Goal: Task Accomplishment & Management: Use online tool/utility

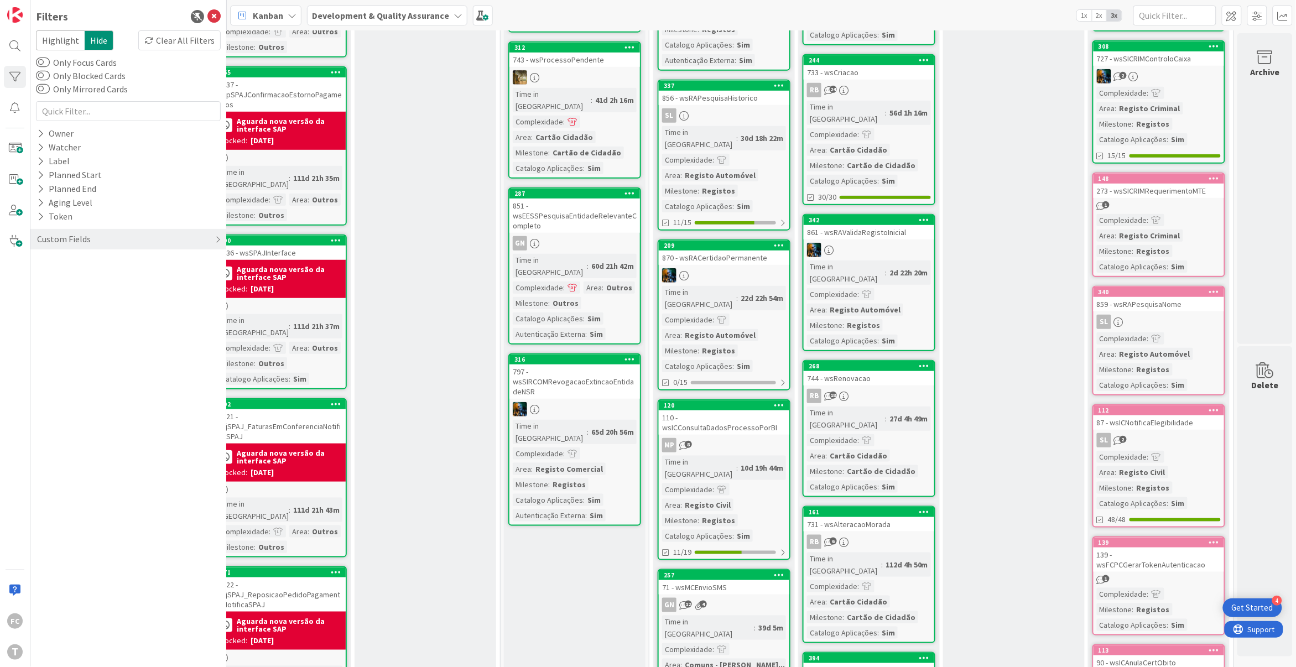
scroll to position [205, 170]
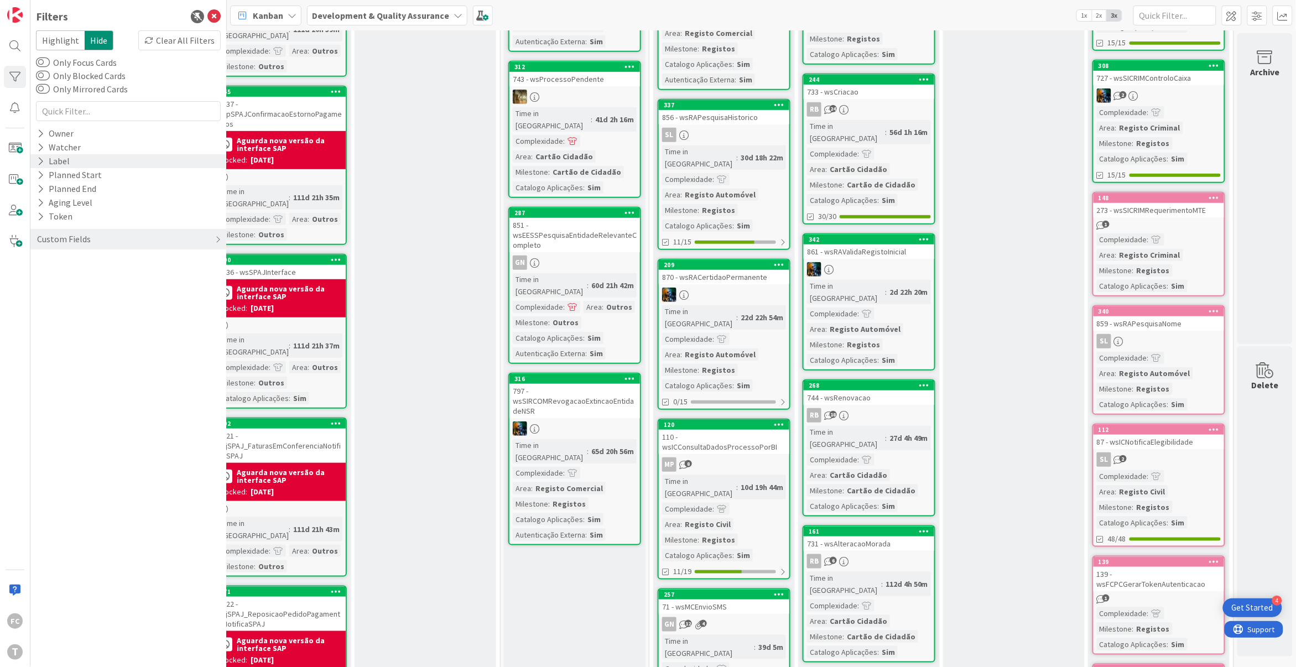
click at [41, 162] on icon at bounding box center [40, 161] width 7 height 9
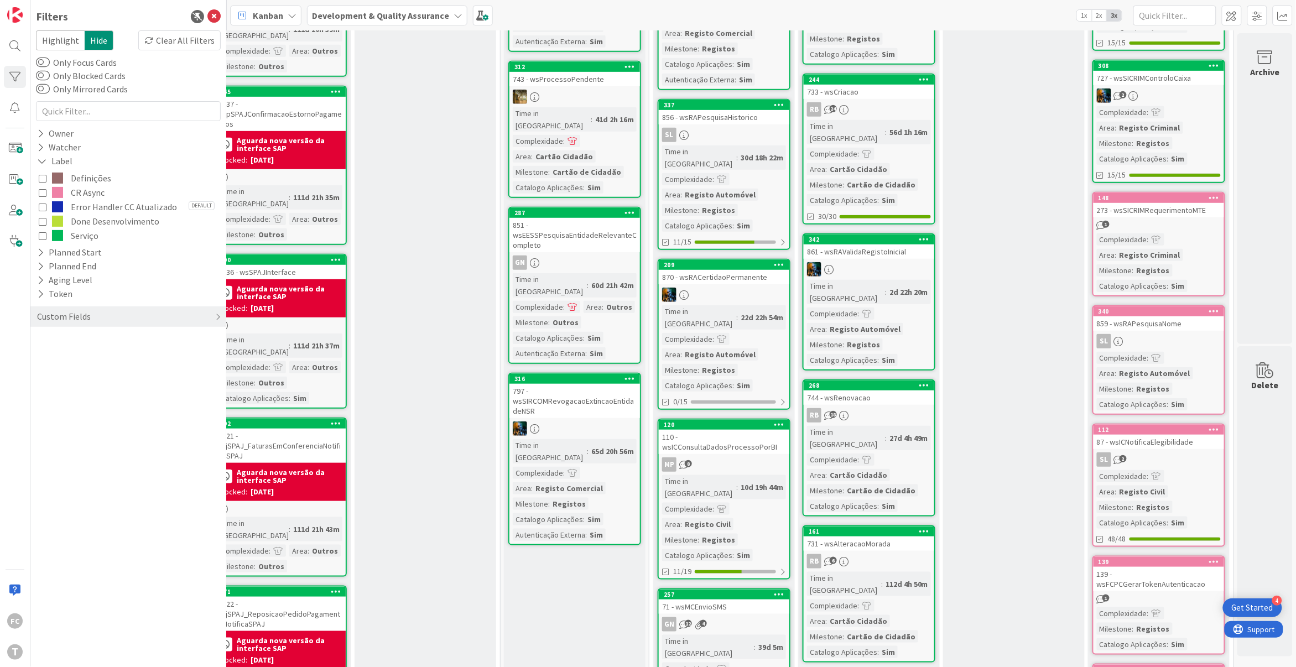
click at [100, 222] on span "Done Desenvolvimento" at bounding box center [115, 221] width 89 height 14
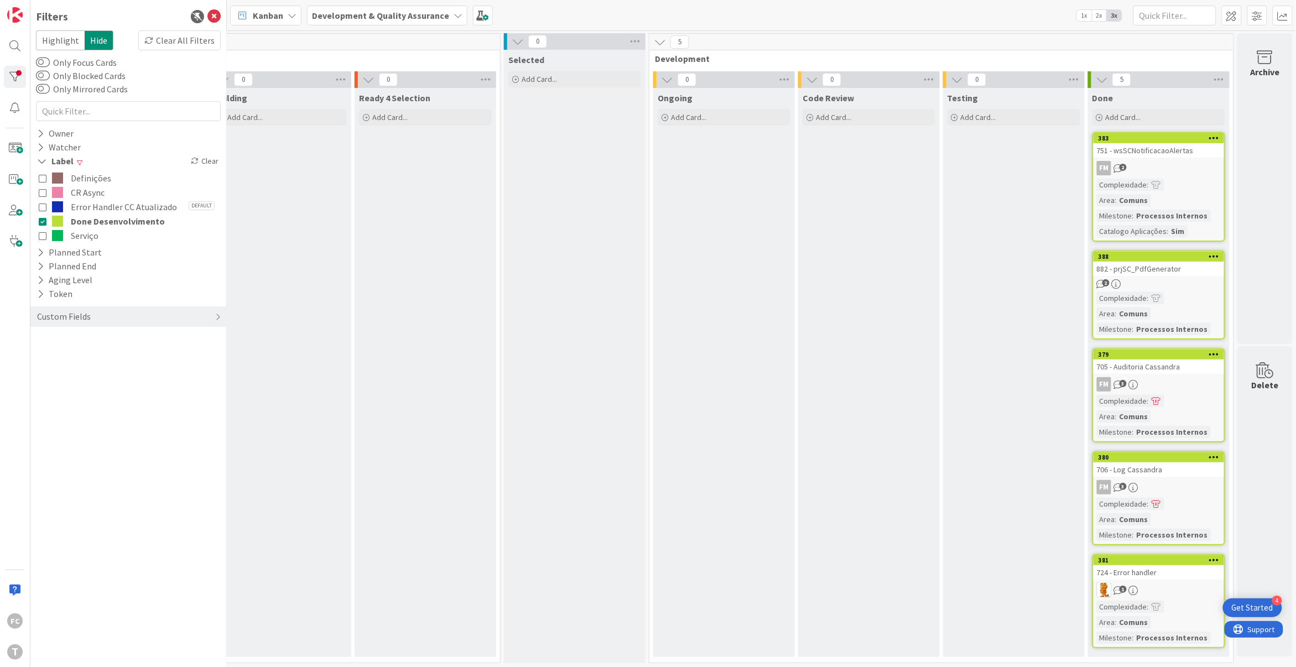
click at [107, 207] on span "Error Handler CC Atualizado" at bounding box center [124, 207] width 106 height 14
click at [94, 230] on span "Done Desenvolvimento" at bounding box center [118, 231] width 94 height 14
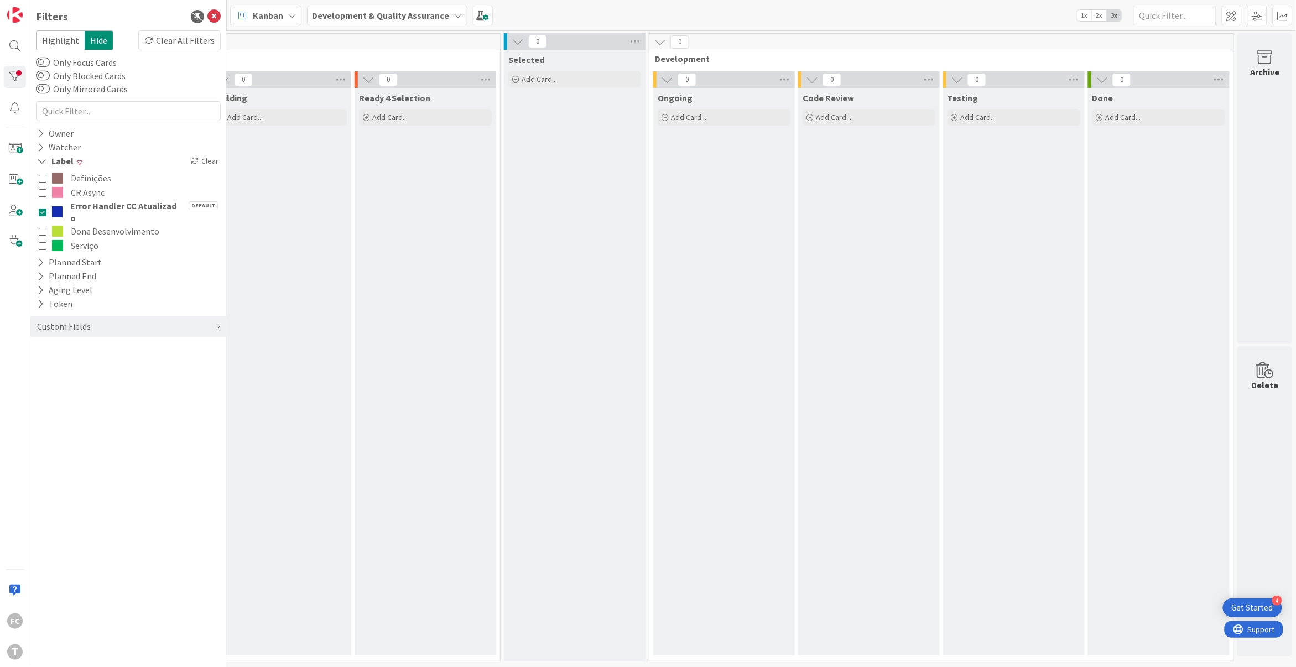
click at [87, 231] on span "Done Desenvolvimento" at bounding box center [115, 231] width 89 height 14
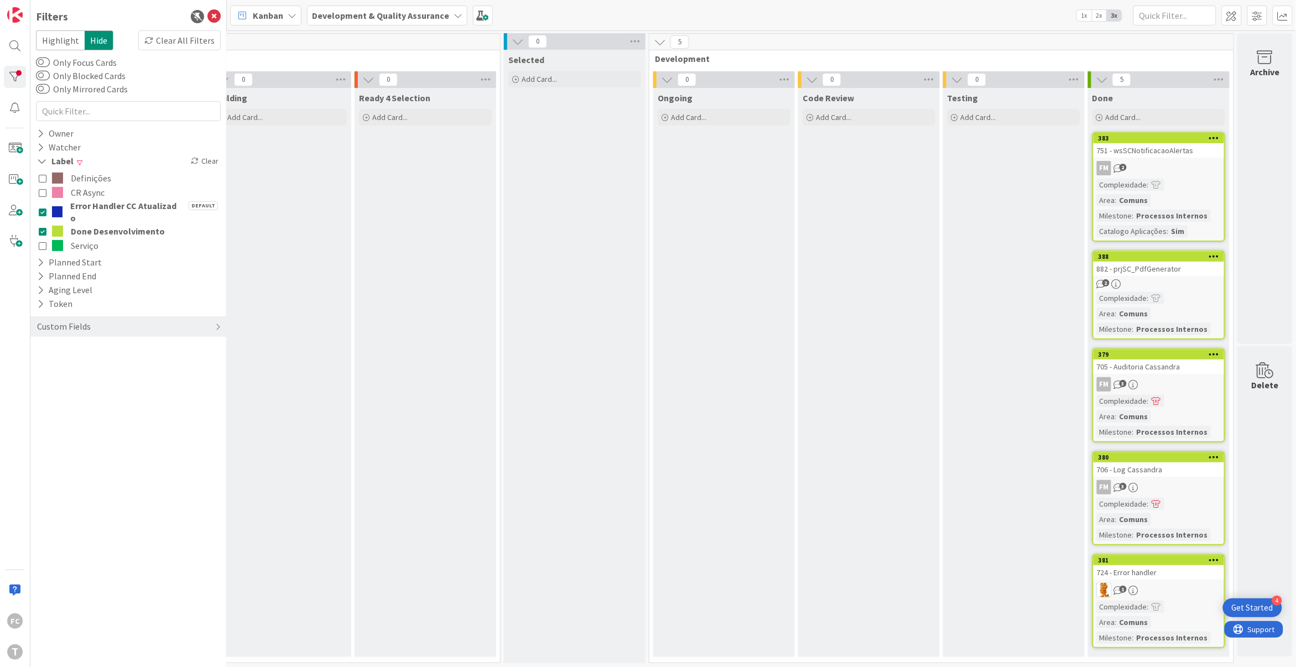
click at [110, 204] on span "Error Handler CC Atualizado" at bounding box center [123, 212] width 107 height 24
click at [110, 204] on span "Error Handler CC Atualizado" at bounding box center [124, 207] width 106 height 14
click at [110, 204] on span "Error Handler CC Atualizado" at bounding box center [123, 212] width 107 height 24
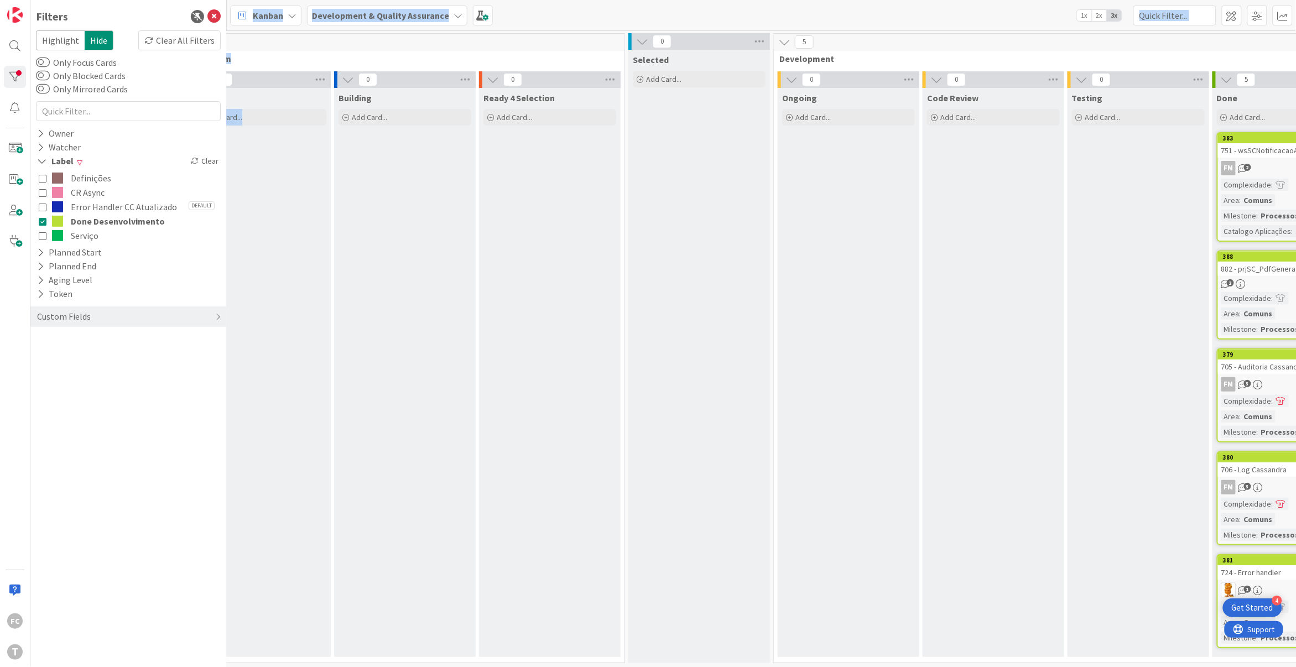
scroll to position [0, 0]
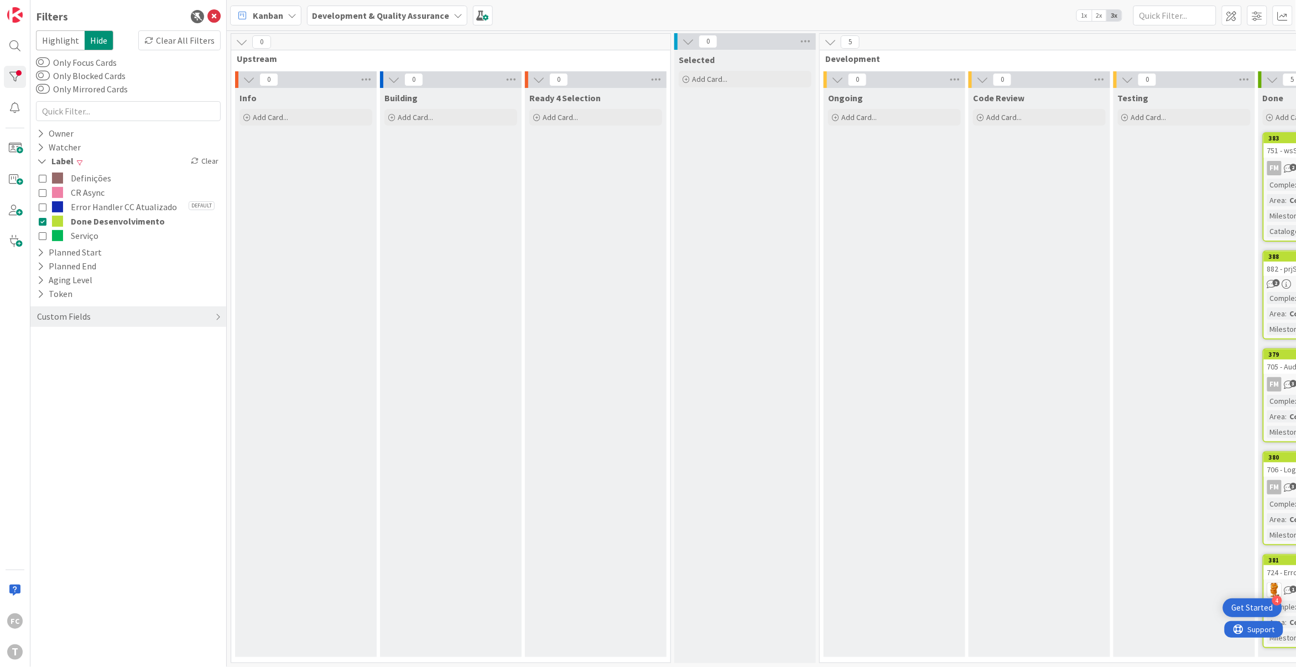
click at [225, 353] on div "Filters Highlight Hide Clear All Filters Only Focus Cards Only Blocked Cards On…" at bounding box center [128, 333] width 196 height 667
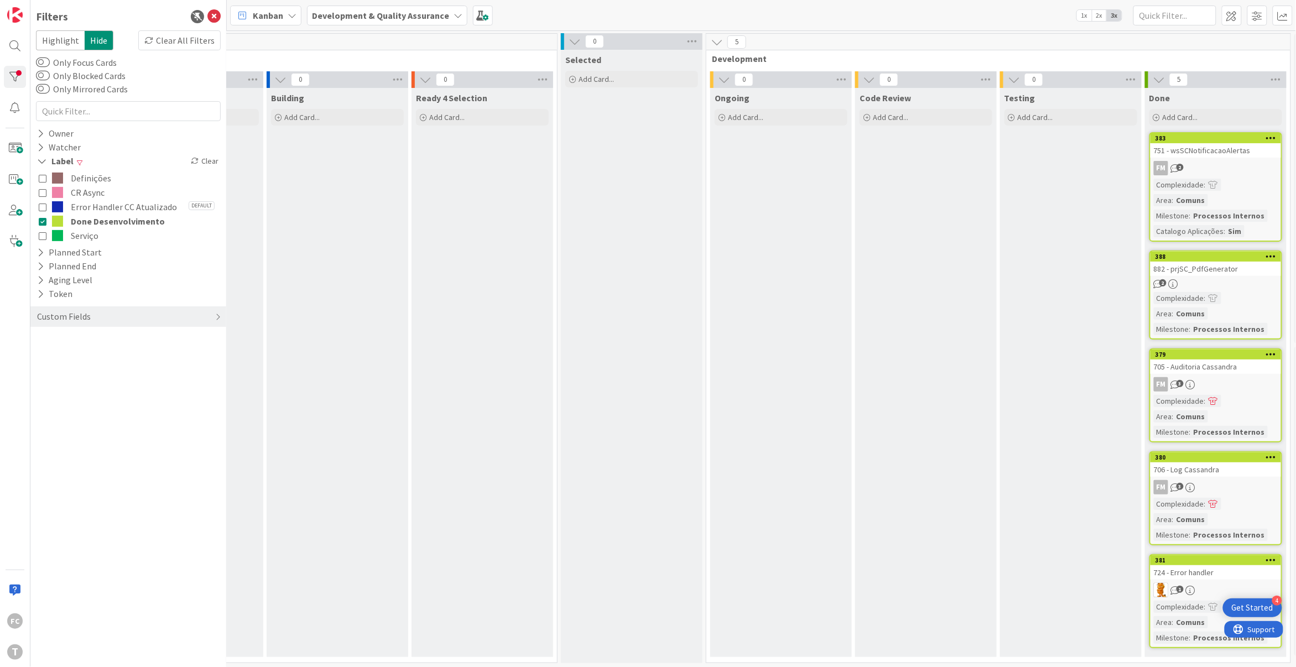
scroll to position [0, 170]
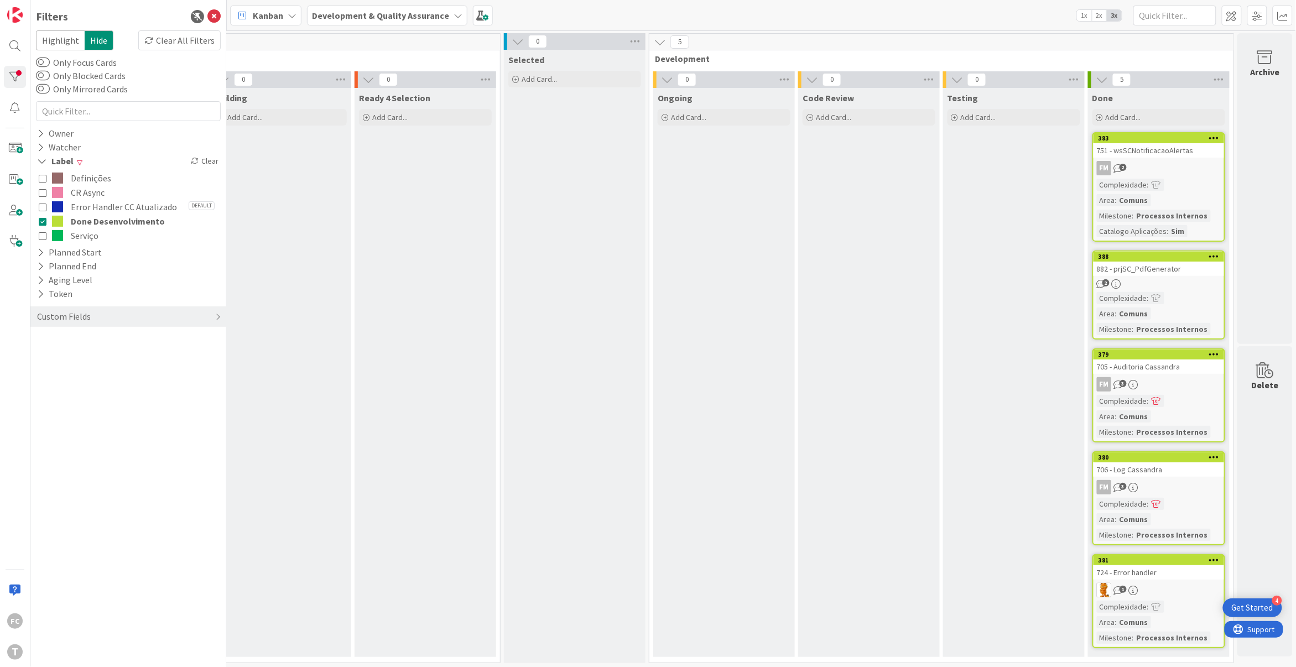
click at [48, 216] on button "Done Desenvolvimento" at bounding box center [128, 221] width 179 height 14
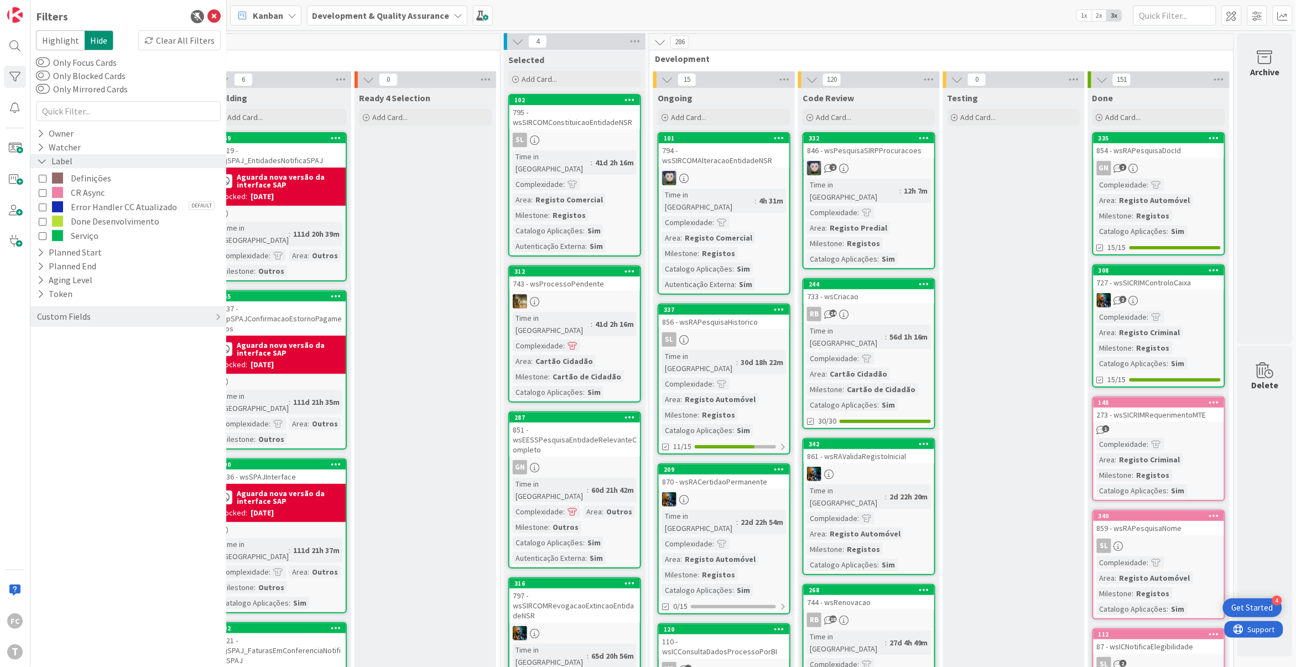
click at [43, 161] on icon at bounding box center [42, 161] width 10 height 9
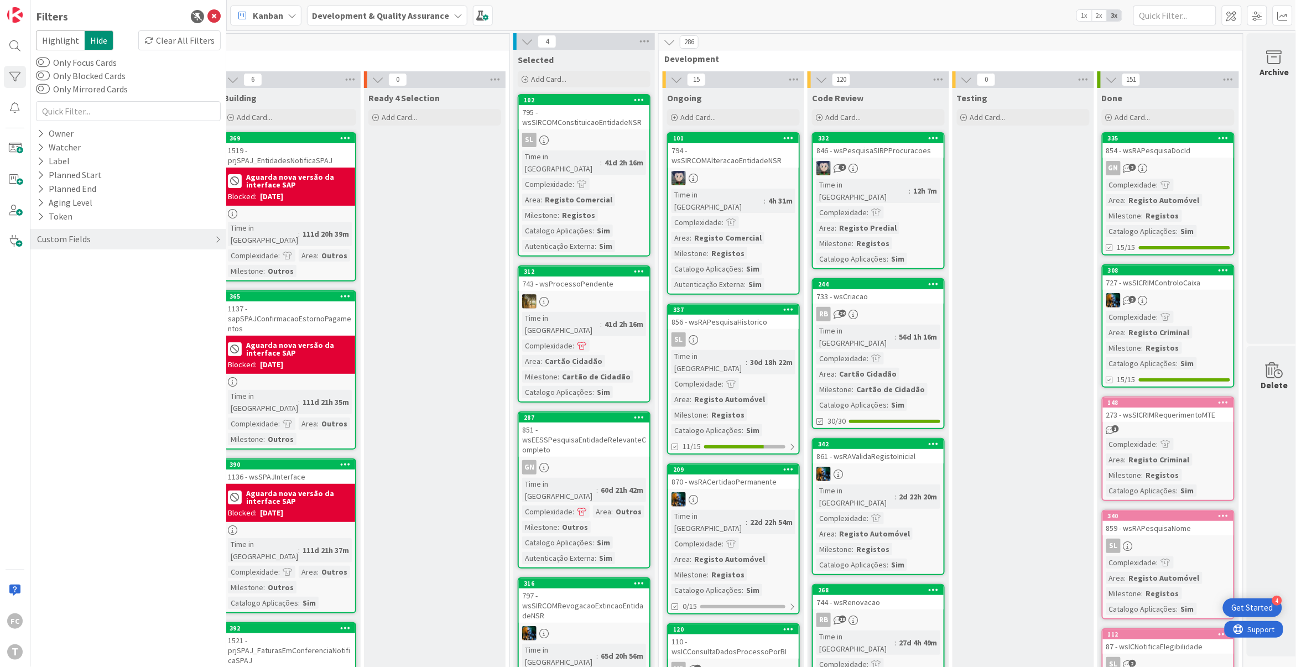
scroll to position [0, 155]
